Goal: Transaction & Acquisition: Obtain resource

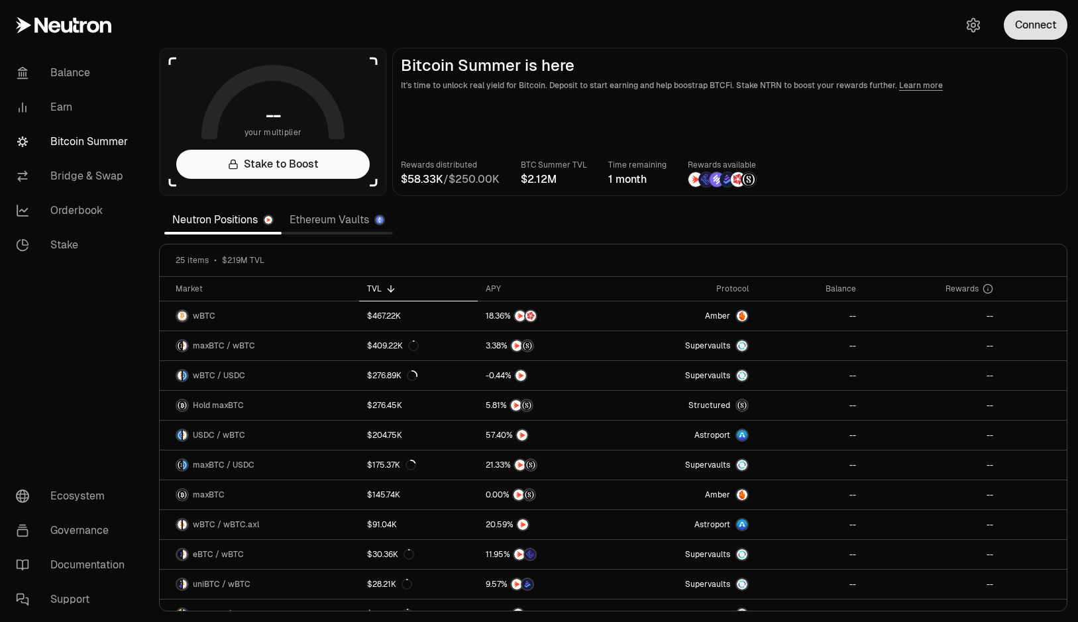
click at [1043, 29] on button "Connect" at bounding box center [1035, 25] width 64 height 29
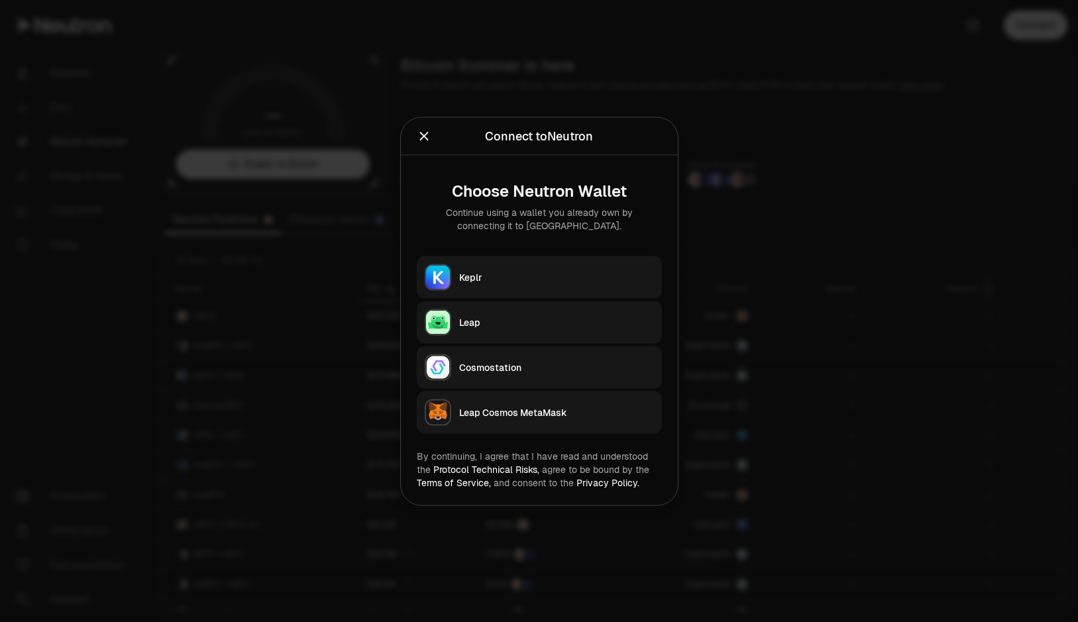
click at [535, 274] on div "Keplr" at bounding box center [556, 276] width 195 height 13
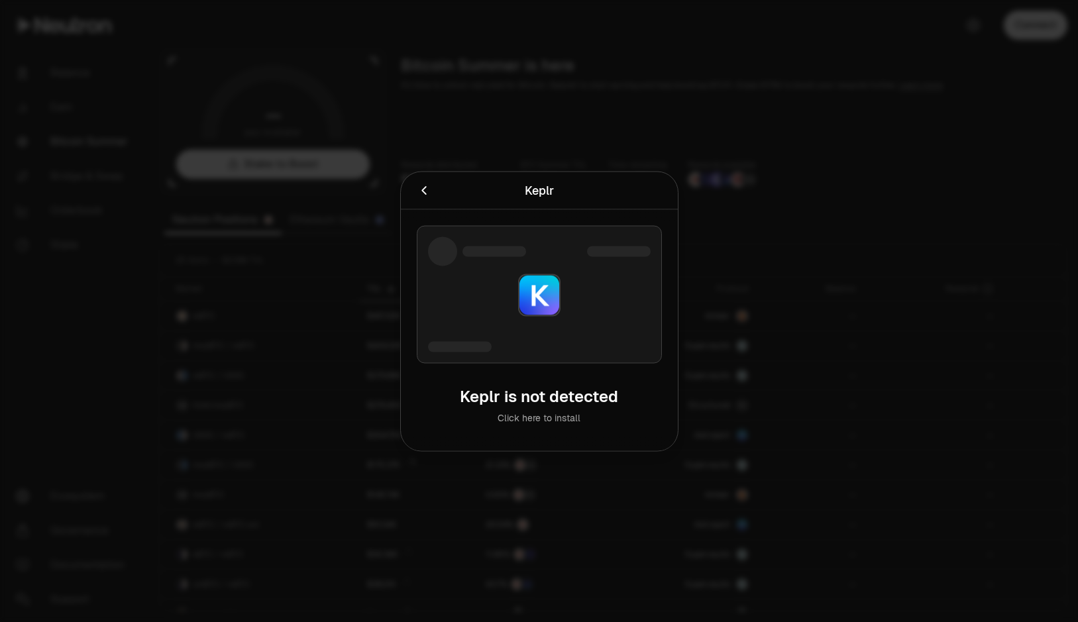
click at [429, 195] on icon "Cancel" at bounding box center [424, 190] width 15 height 15
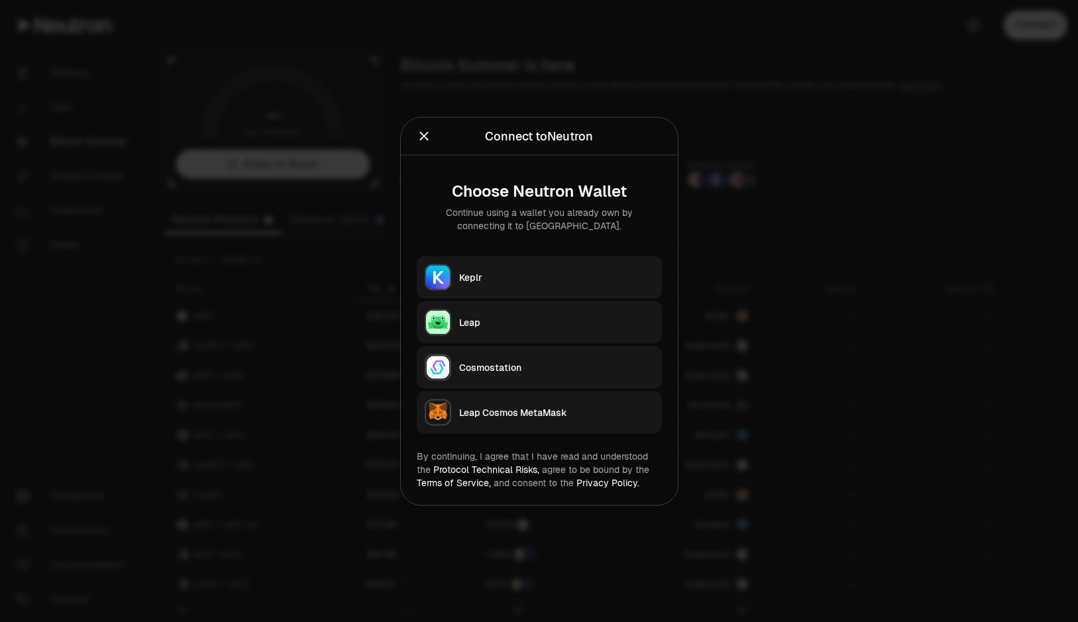
drag, startPoint x: 497, startPoint y: 28, endPoint x: 452, endPoint y: 8, distance: 49.5
click at [497, 30] on div at bounding box center [539, 311] width 1078 height 622
click at [531, 291] on button "Keplr" at bounding box center [539, 277] width 245 height 42
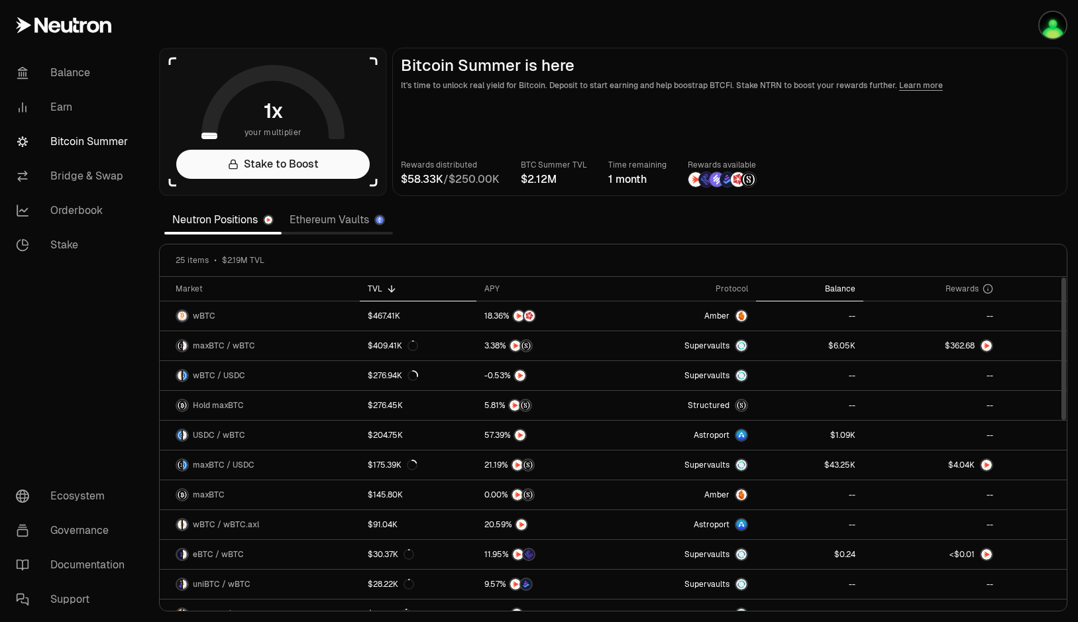
click at [836, 287] on div "Balance" at bounding box center [809, 288] width 91 height 11
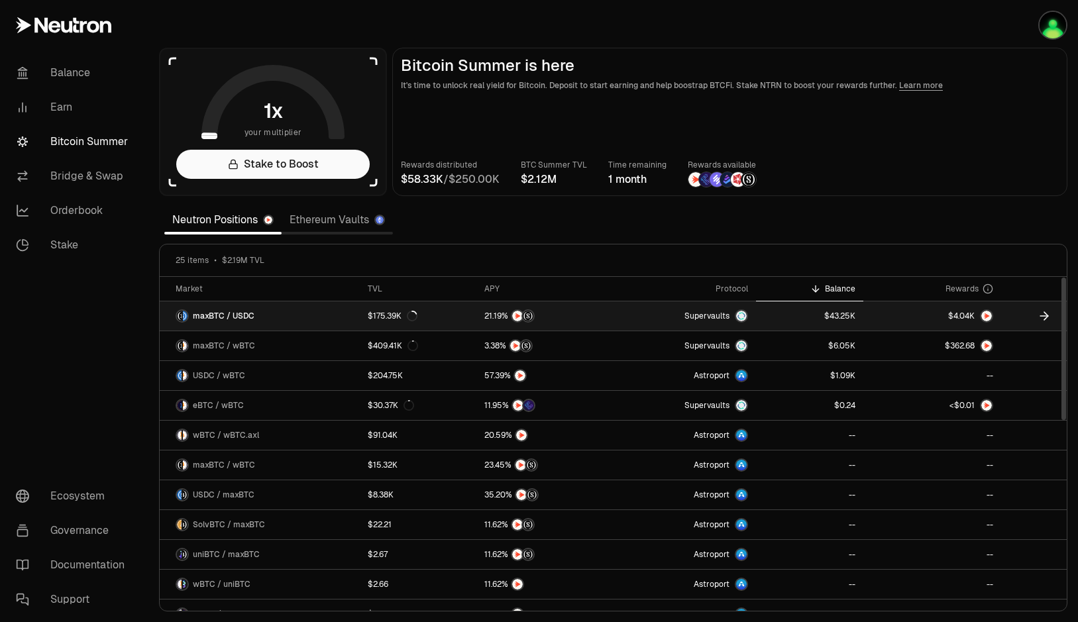
click at [886, 311] on link at bounding box center [932, 315] width 138 height 29
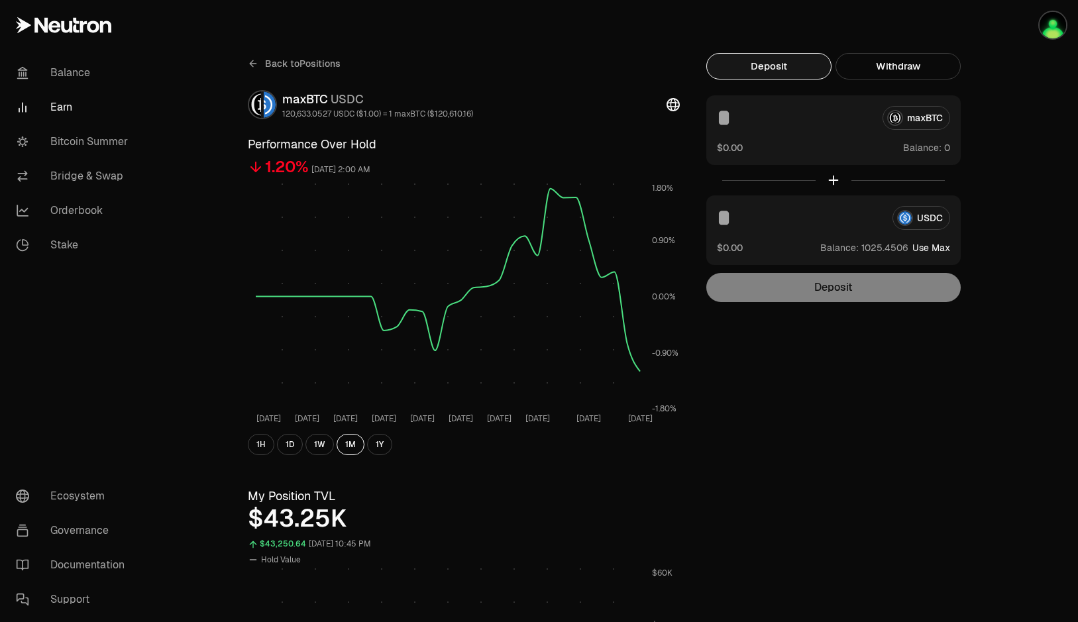
click at [253, 66] on icon at bounding box center [253, 63] width 11 height 11
